Goal: Information Seeking & Learning: Learn about a topic

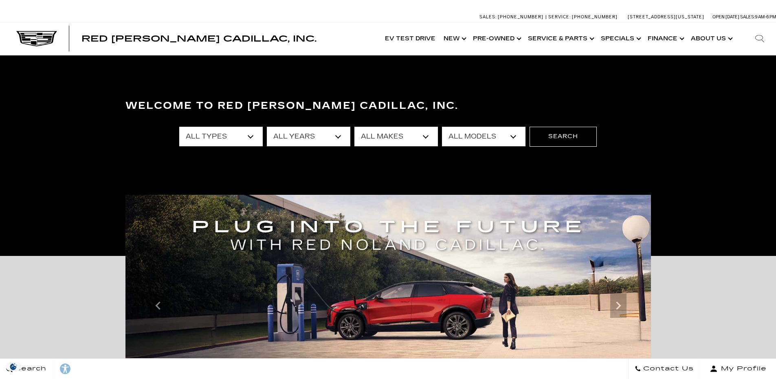
select select "New"
click at [179, 127] on select "All Types New Used Certified Used Demo" at bounding box center [220, 137] width 83 height 20
click at [338, 137] on select "All Years 2026 2025 2024" at bounding box center [308, 137] width 83 height 20
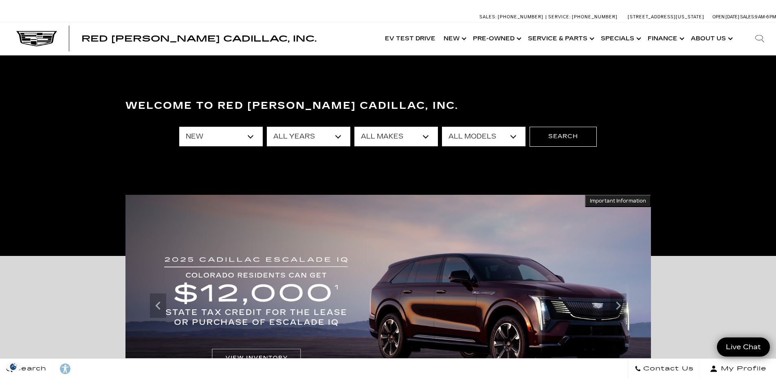
select select "2026"
click at [267, 127] on select "All Years 2026 2025 2024" at bounding box center [308, 137] width 83 height 20
click at [424, 136] on select "All Makes Cadillac" at bounding box center [395, 137] width 83 height 20
select select "Cadillac"
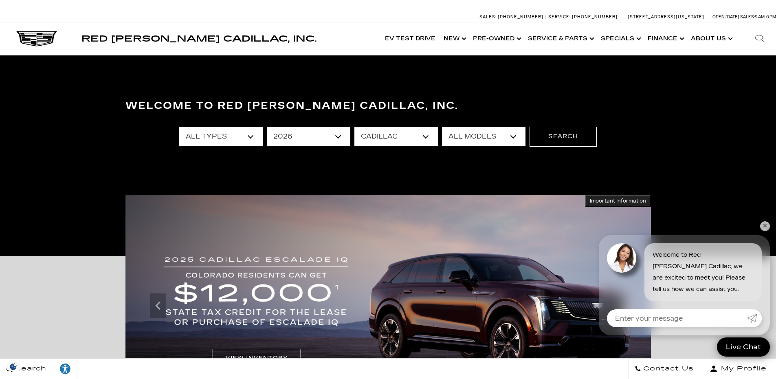
click at [354, 127] on select "All Makes Cadillac" at bounding box center [395, 137] width 83 height 20
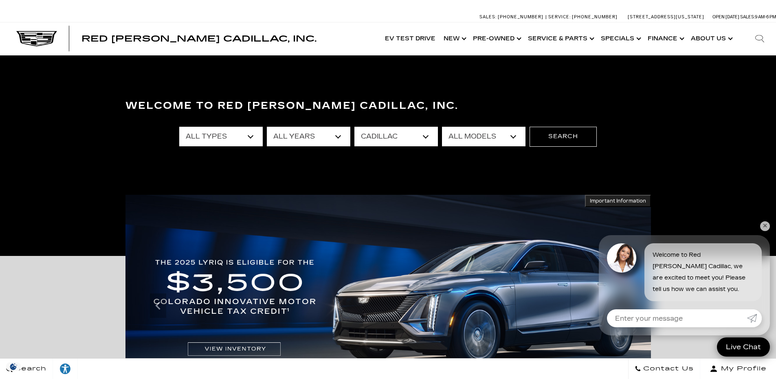
click at [512, 136] on select "All Models ESCALADE IQ ESCALADE IQL LYRIQ VISTIQ" at bounding box center [483, 137] width 83 height 20
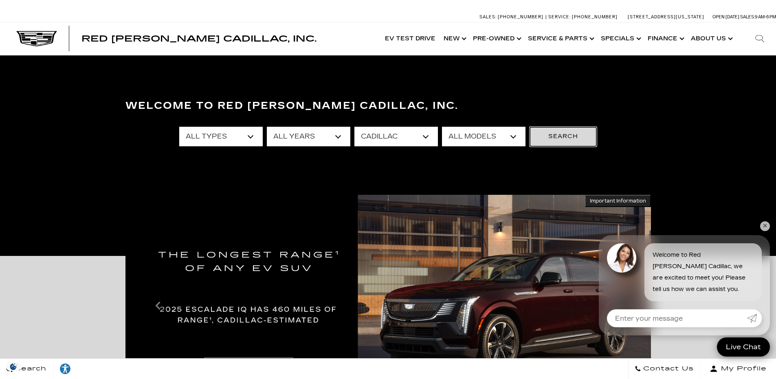
click at [563, 135] on button "Search" at bounding box center [562, 137] width 67 height 20
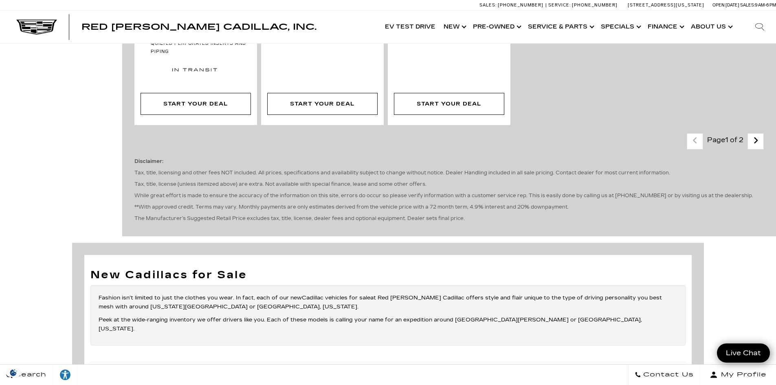
scroll to position [2158, 0]
